Goal: Transaction & Acquisition: Purchase product/service

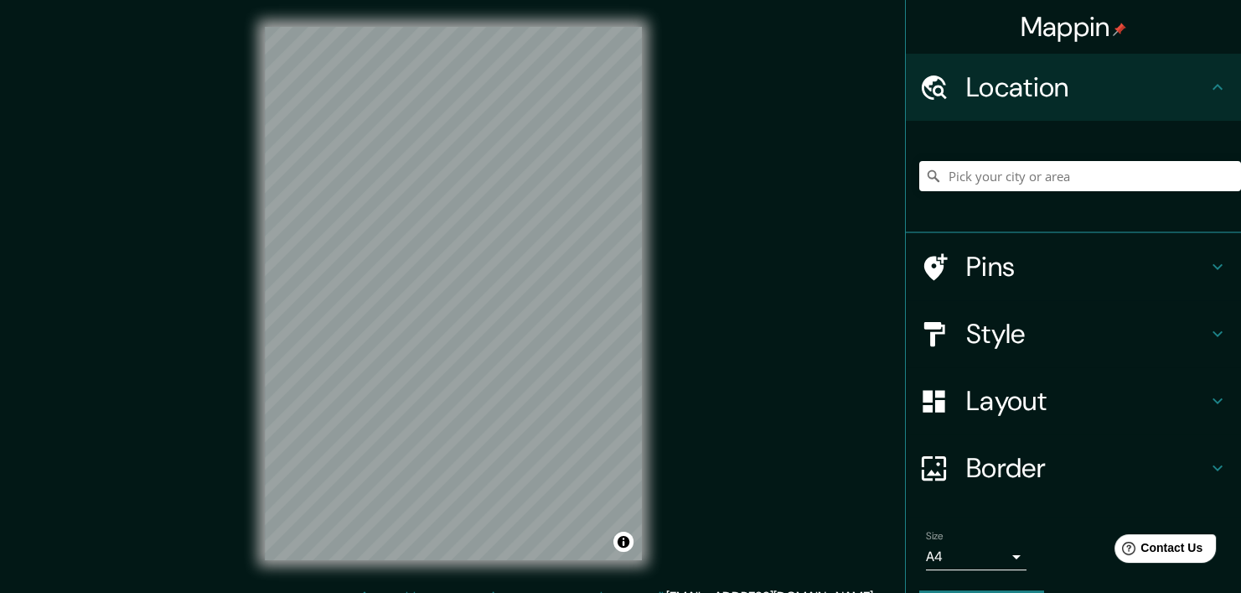
click at [1012, 78] on h4 "Location" at bounding box center [1087, 87] width 241 height 34
drag, startPoint x: 1166, startPoint y: 0, endPoint x: 740, endPoint y: 304, distance: 523.4
click at [740, 304] on div "Mappin Location Pins Style Layout Border Choose a border. Hint : you can make l…" at bounding box center [620, 307] width 1241 height 614
click at [1055, 23] on h4 "Mappin" at bounding box center [1074, 27] width 106 height 34
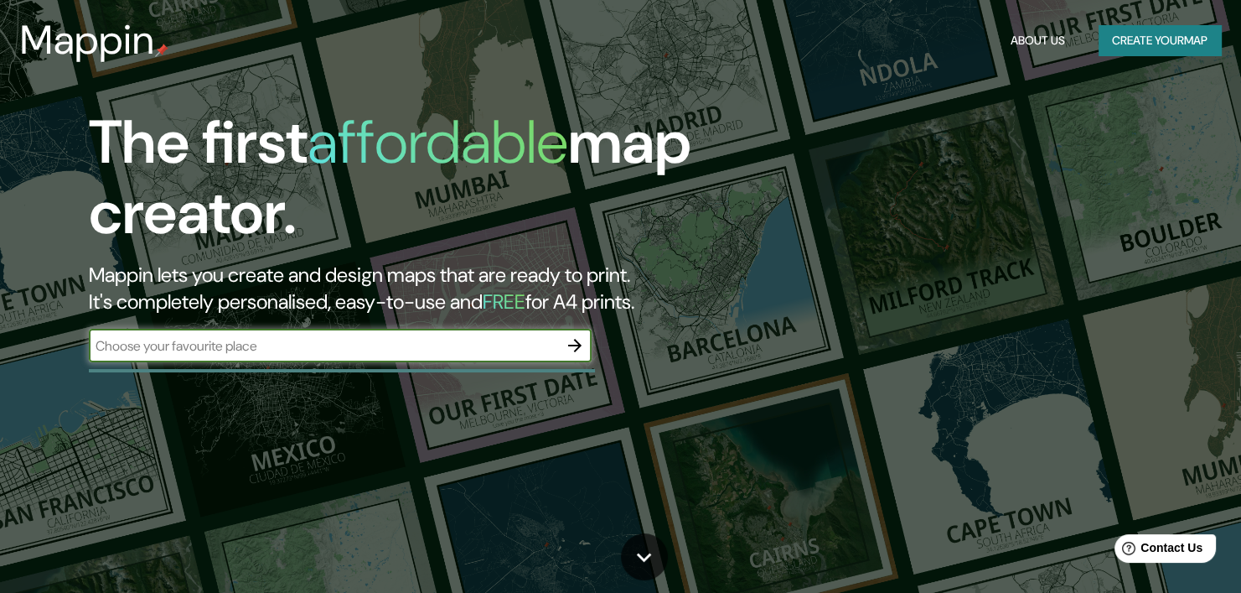
click at [234, 352] on input "text" at bounding box center [323, 345] width 469 height 19
type input "[GEOGRAPHIC_DATA], [PERSON_NAME]"
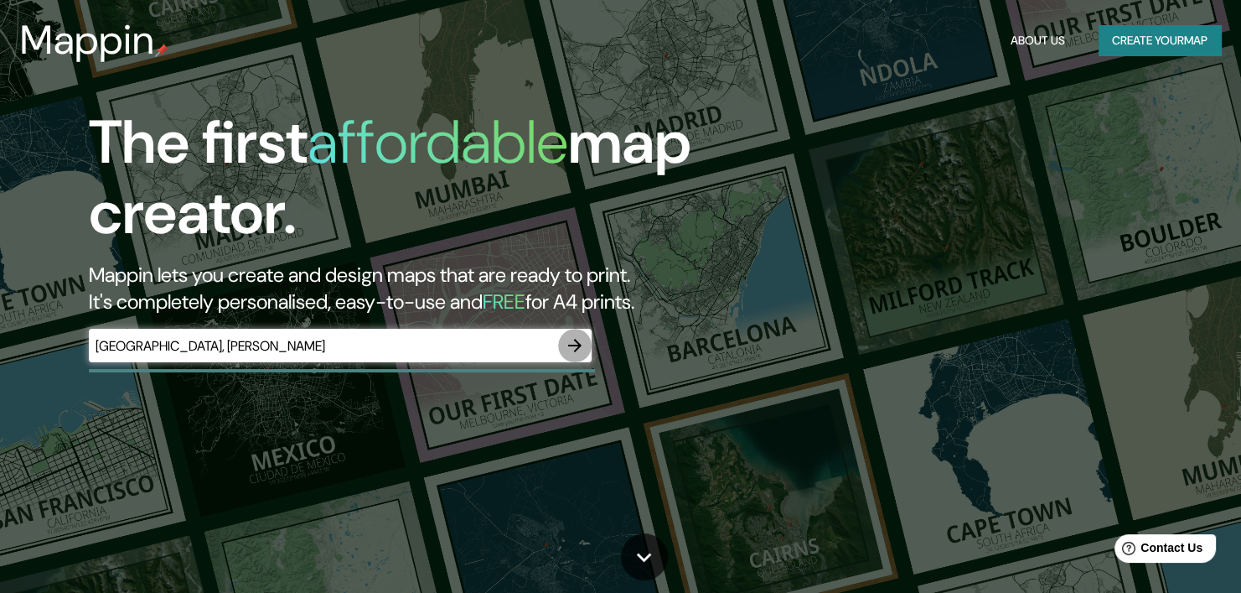
click at [576, 345] on icon "button" at bounding box center [574, 345] width 13 height 13
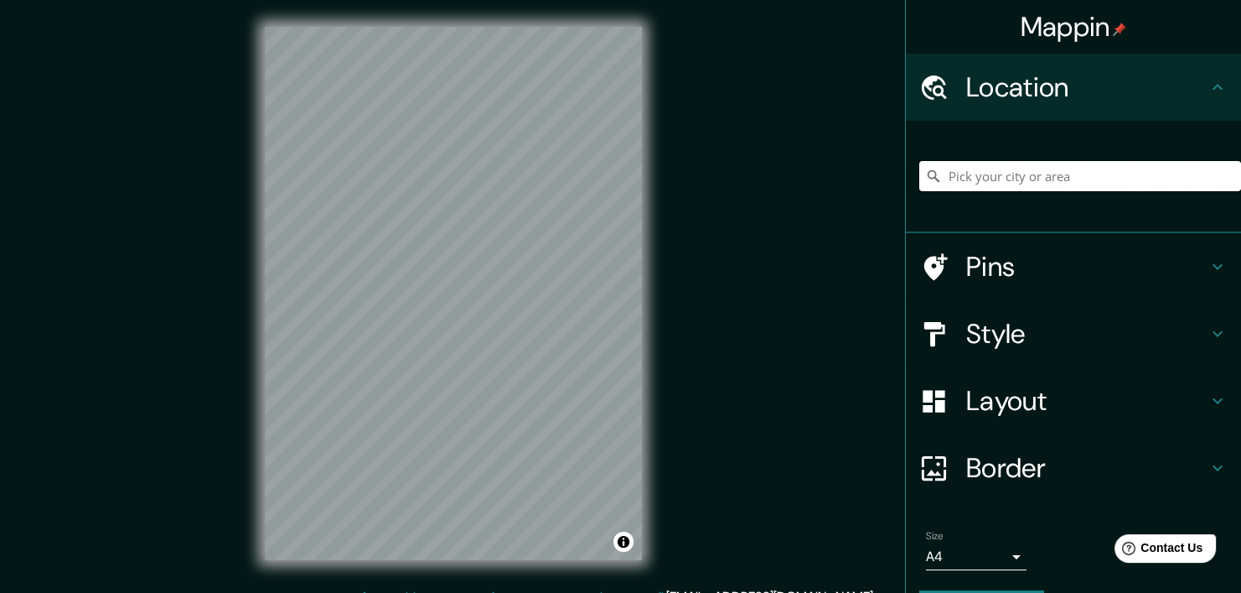
click at [1010, 170] on input "Pick your city or area" at bounding box center [1081, 176] width 322 height 30
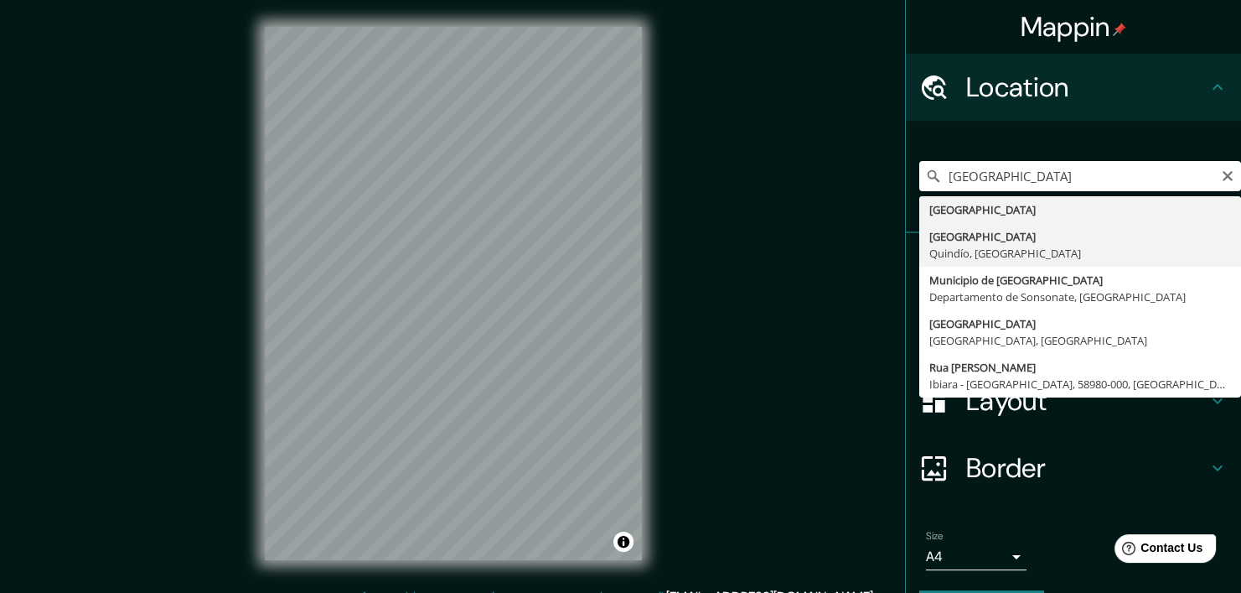
type input "Armenia, Quindío, Colombia"
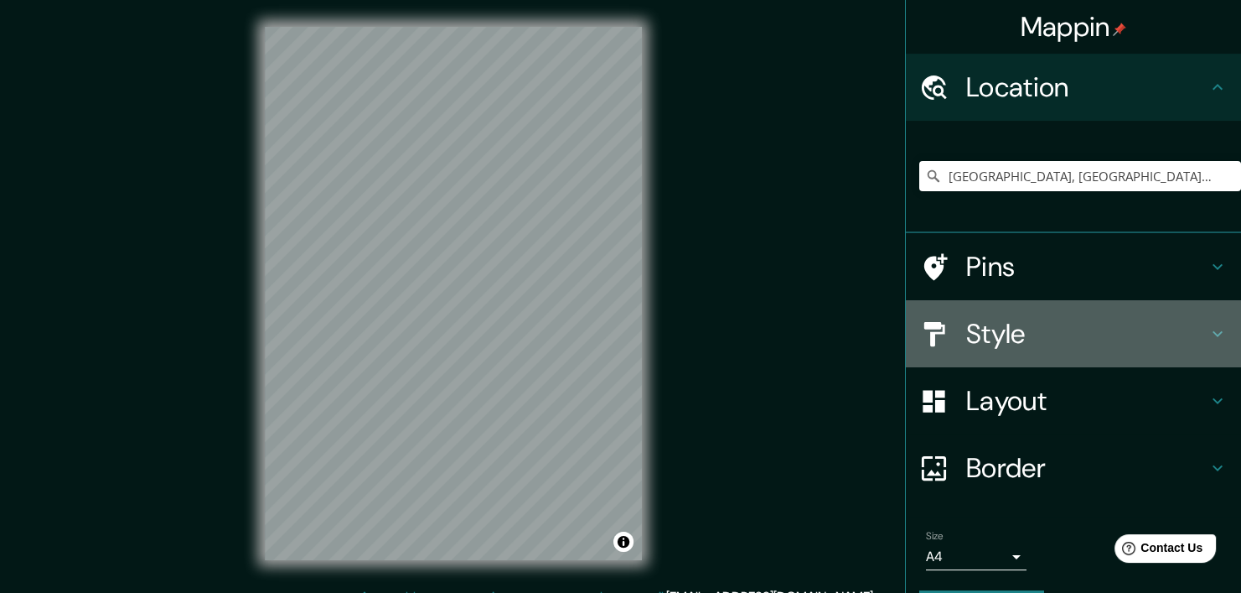
click at [1032, 328] on h4 "Style" at bounding box center [1087, 334] width 241 height 34
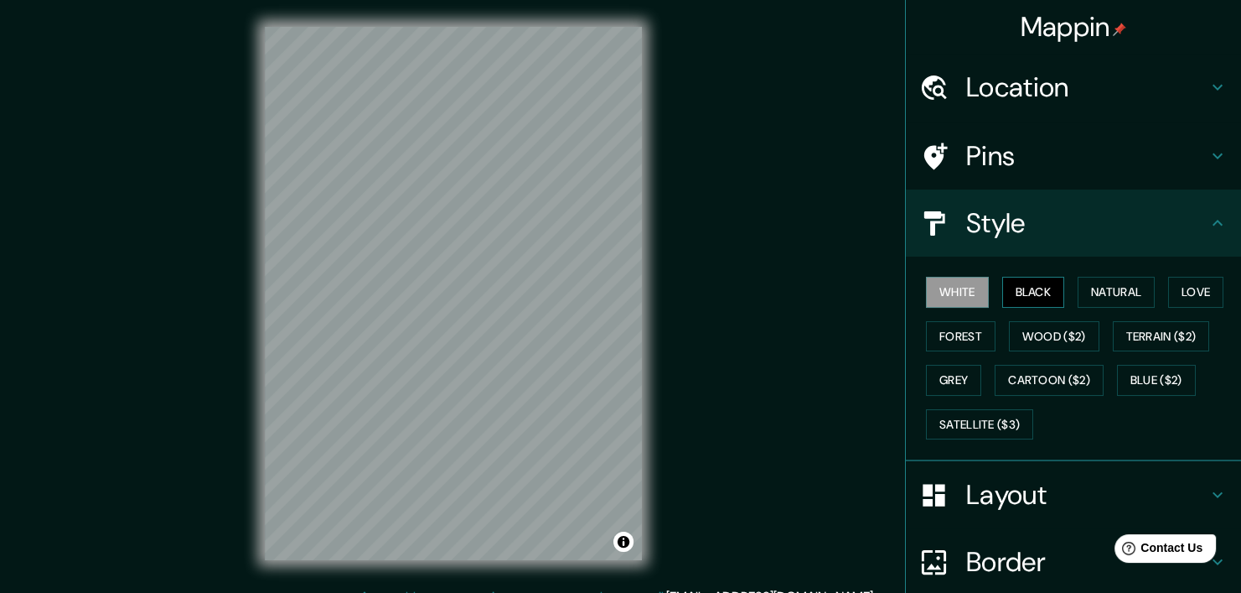
click at [1025, 293] on button "Black" at bounding box center [1034, 292] width 63 height 31
click at [955, 291] on button "White" at bounding box center [957, 292] width 63 height 31
click at [1113, 296] on button "Natural" at bounding box center [1116, 292] width 77 height 31
click at [989, 479] on h4 "Layout" at bounding box center [1087, 495] width 241 height 34
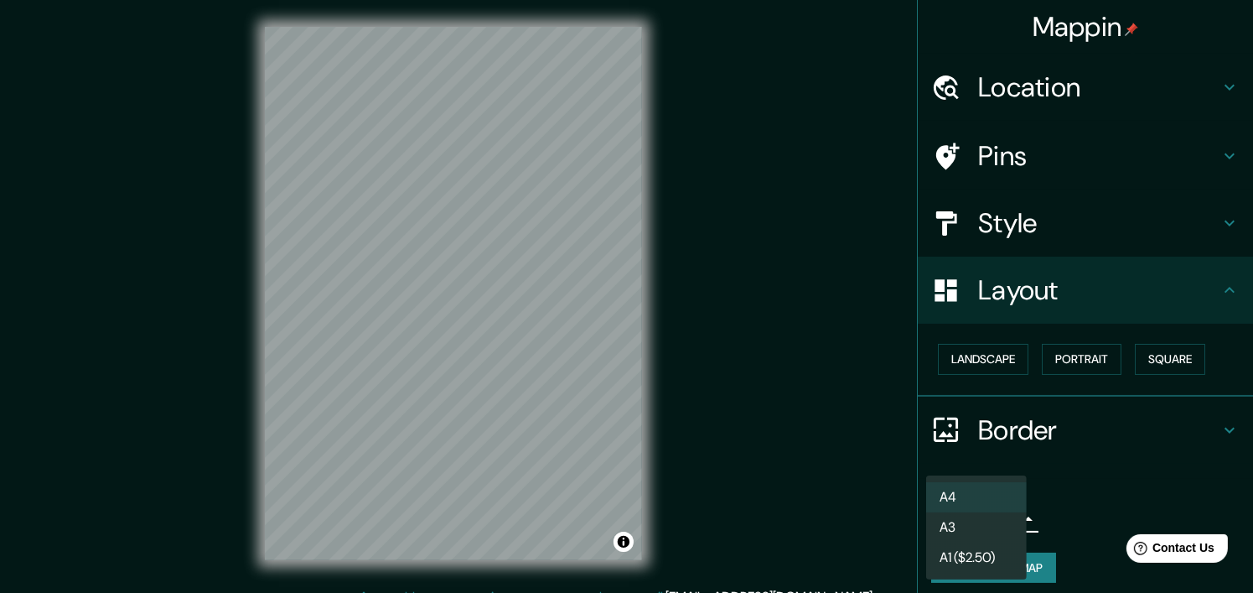
click at [994, 527] on body "Mappin Location Armenia, Quindío, Colombia Pins Style Layout Landscape Portrait…" at bounding box center [626, 296] width 1253 height 593
click at [1072, 496] on div at bounding box center [626, 296] width 1253 height 593
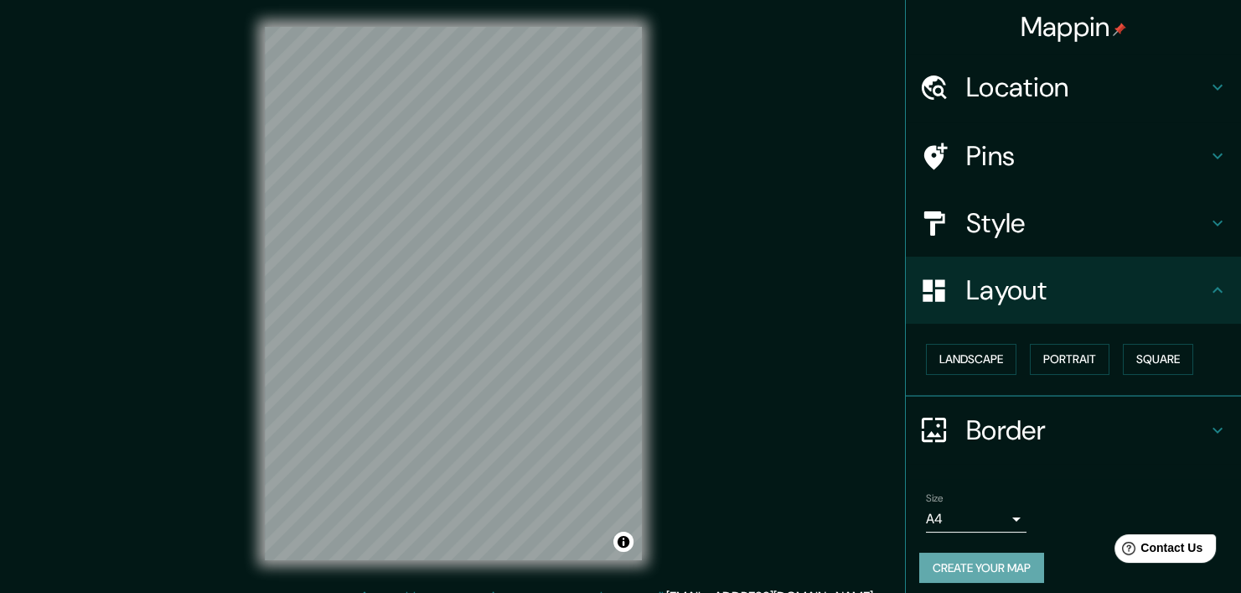
click at [953, 567] on button "Create your map" at bounding box center [982, 567] width 125 height 31
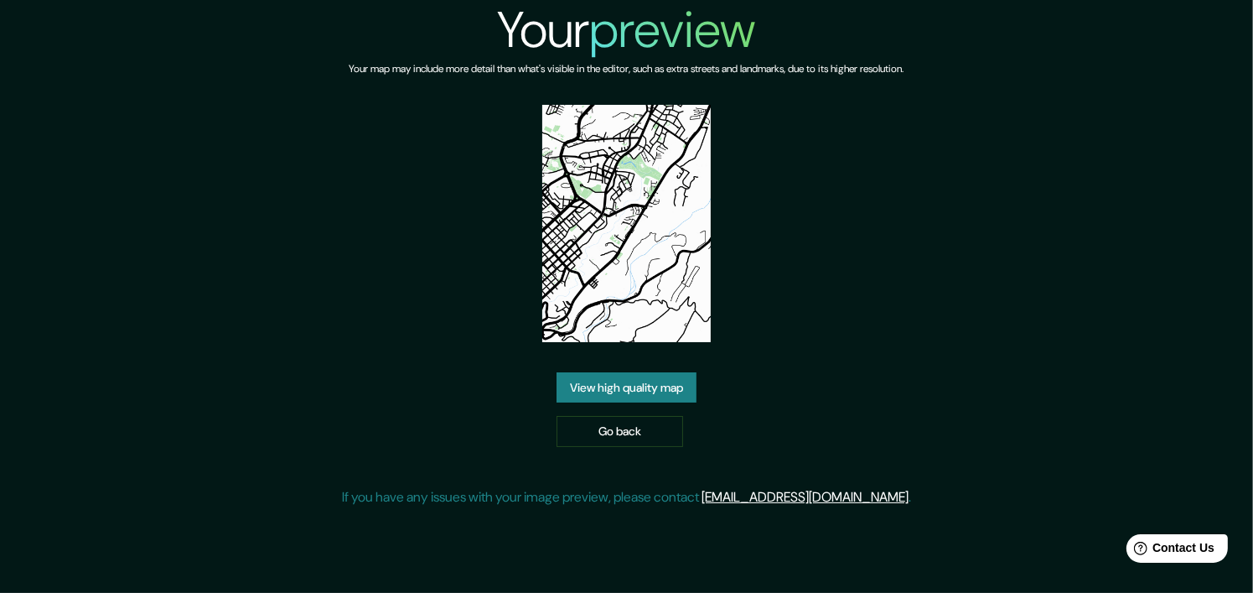
click at [800, 265] on div "Your preview Your map may include more detail than what's visible in the editor…" at bounding box center [626, 260] width 569 height 521
click at [621, 391] on link "View high quality map" at bounding box center [627, 387] width 140 height 31
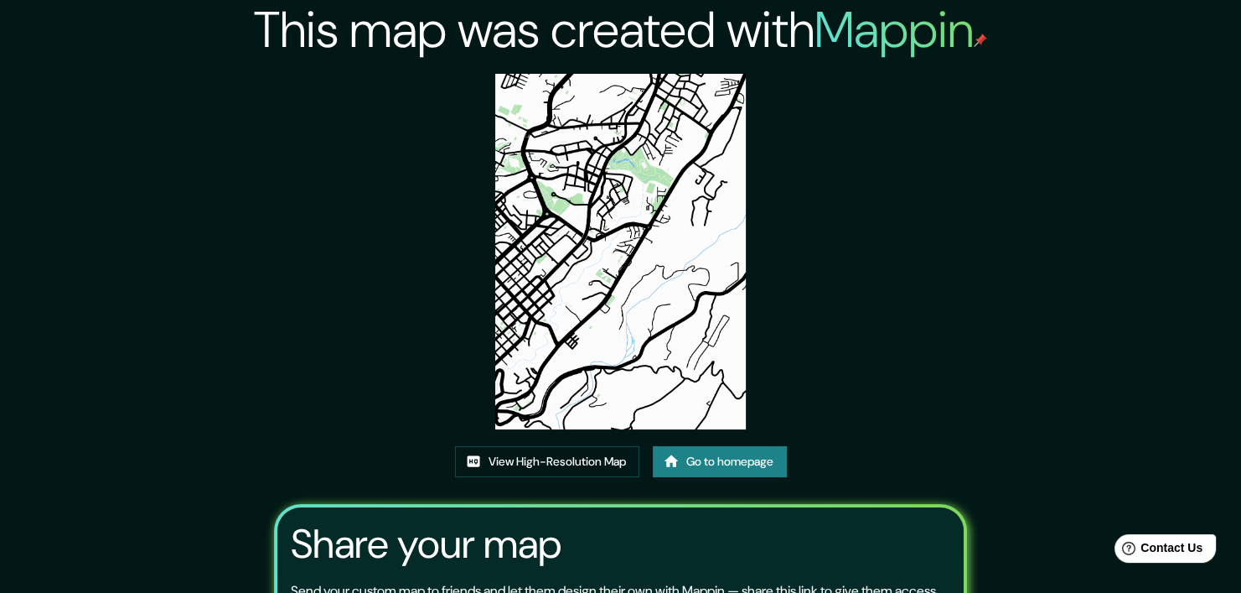
click at [833, 271] on div "This map was created with Mappin View High-Resolution Map Go to homepage Share …" at bounding box center [620, 377] width 733 height 754
click at [562, 465] on link "View High-Resolution Map" at bounding box center [547, 461] width 184 height 31
